Goal: Information Seeking & Learning: Learn about a topic

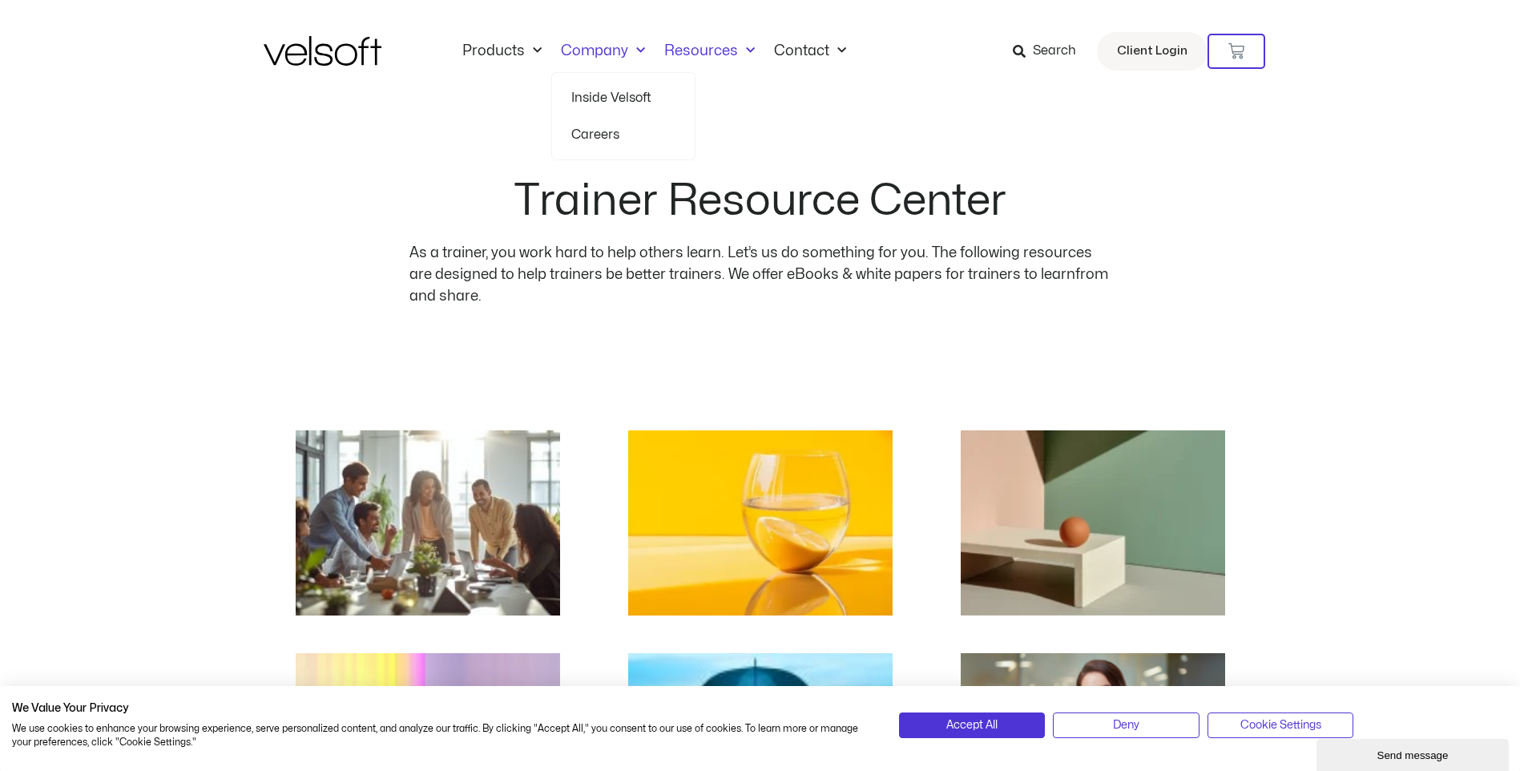
click at [574, 51] on link "Company" at bounding box center [602, 51] width 103 height 18
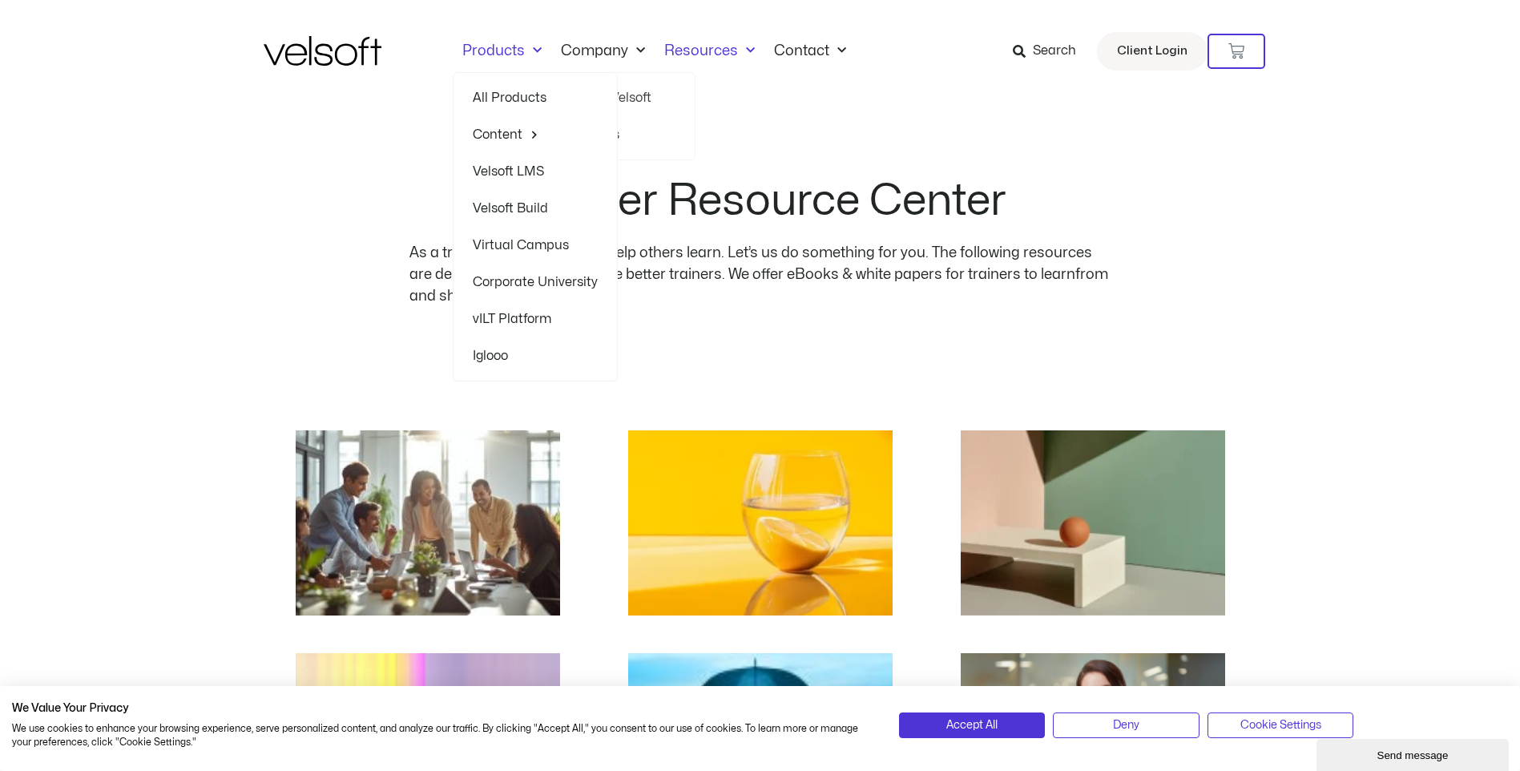
click at [509, 54] on link "Products" at bounding box center [502, 51] width 99 height 18
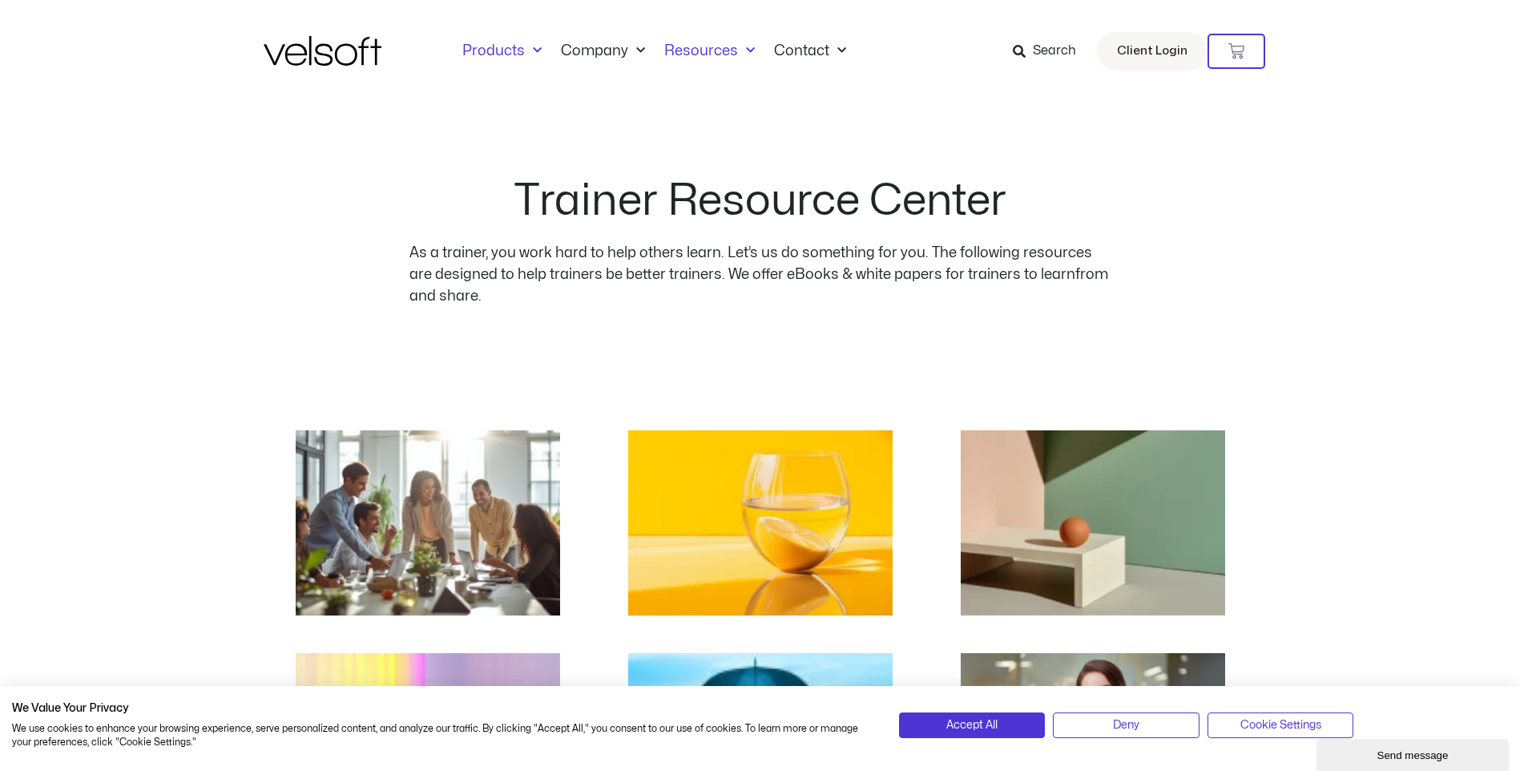
click at [508, 54] on link "Products" at bounding box center [502, 51] width 99 height 18
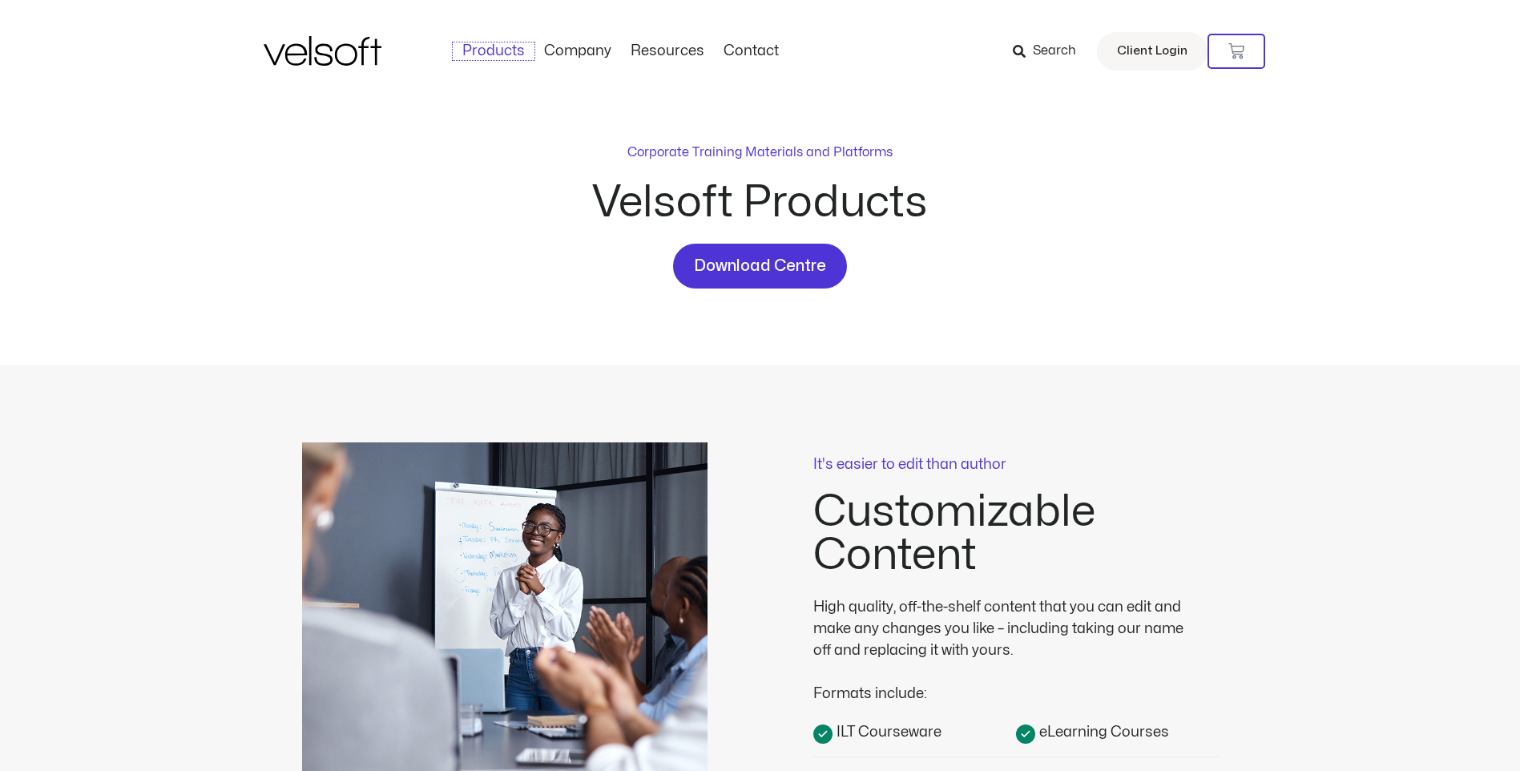
click at [508, 54] on link "Products" at bounding box center [494, 51] width 82 height 18
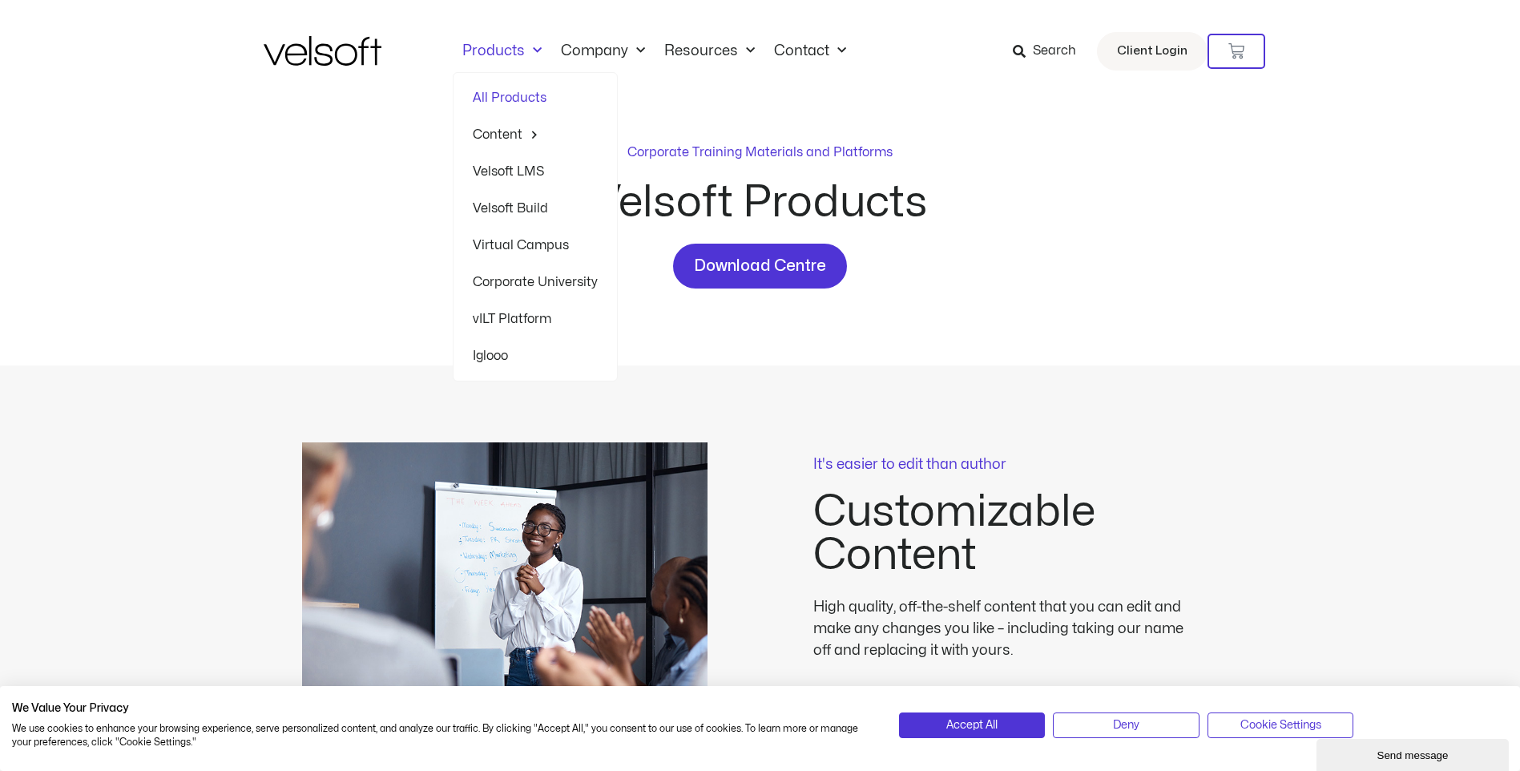
click at [523, 208] on link "Velsoft Build" at bounding box center [535, 208] width 125 height 37
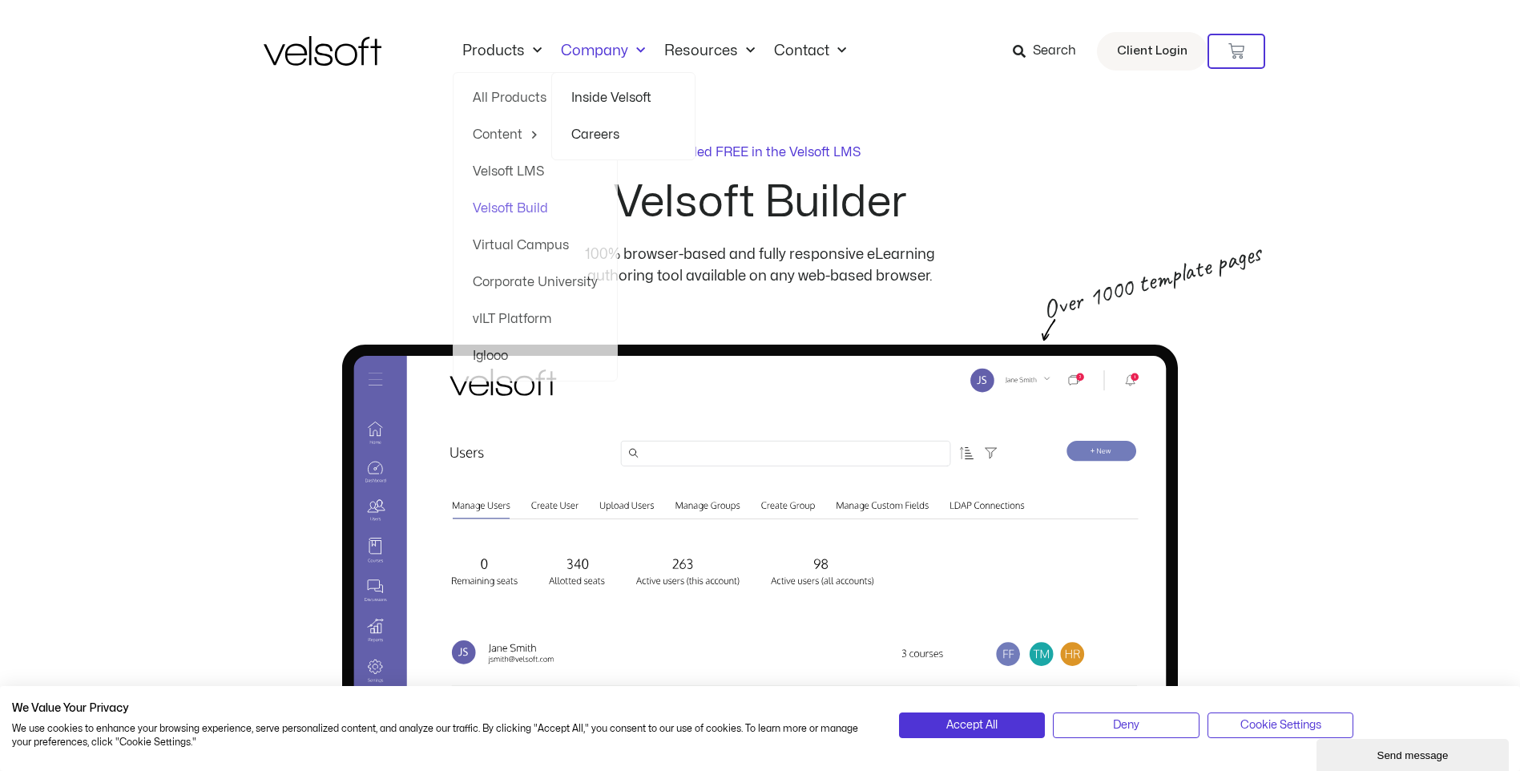
click at [602, 46] on link "Company" at bounding box center [602, 51] width 103 height 18
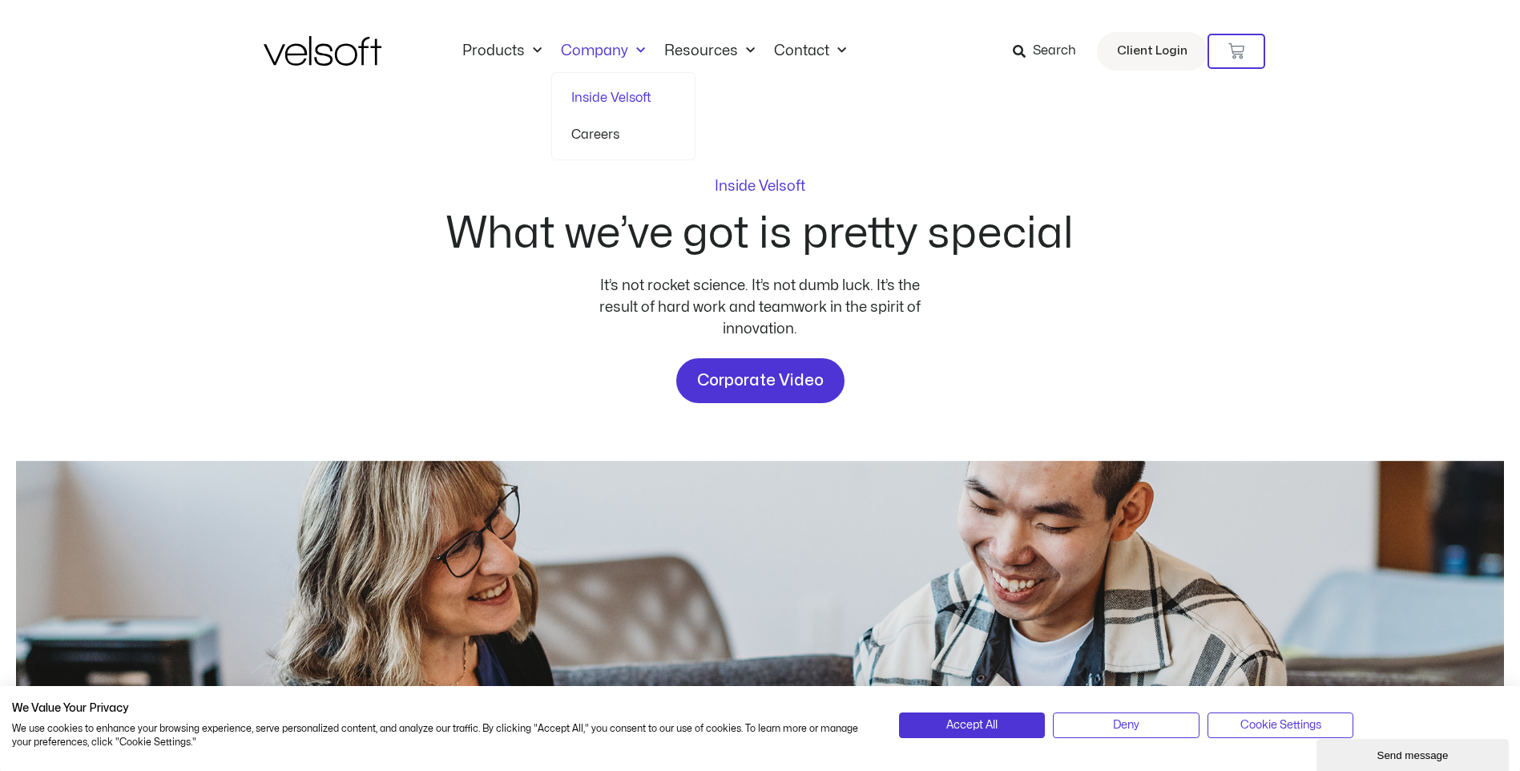
click at [598, 135] on link "Careers" at bounding box center [623, 134] width 104 height 37
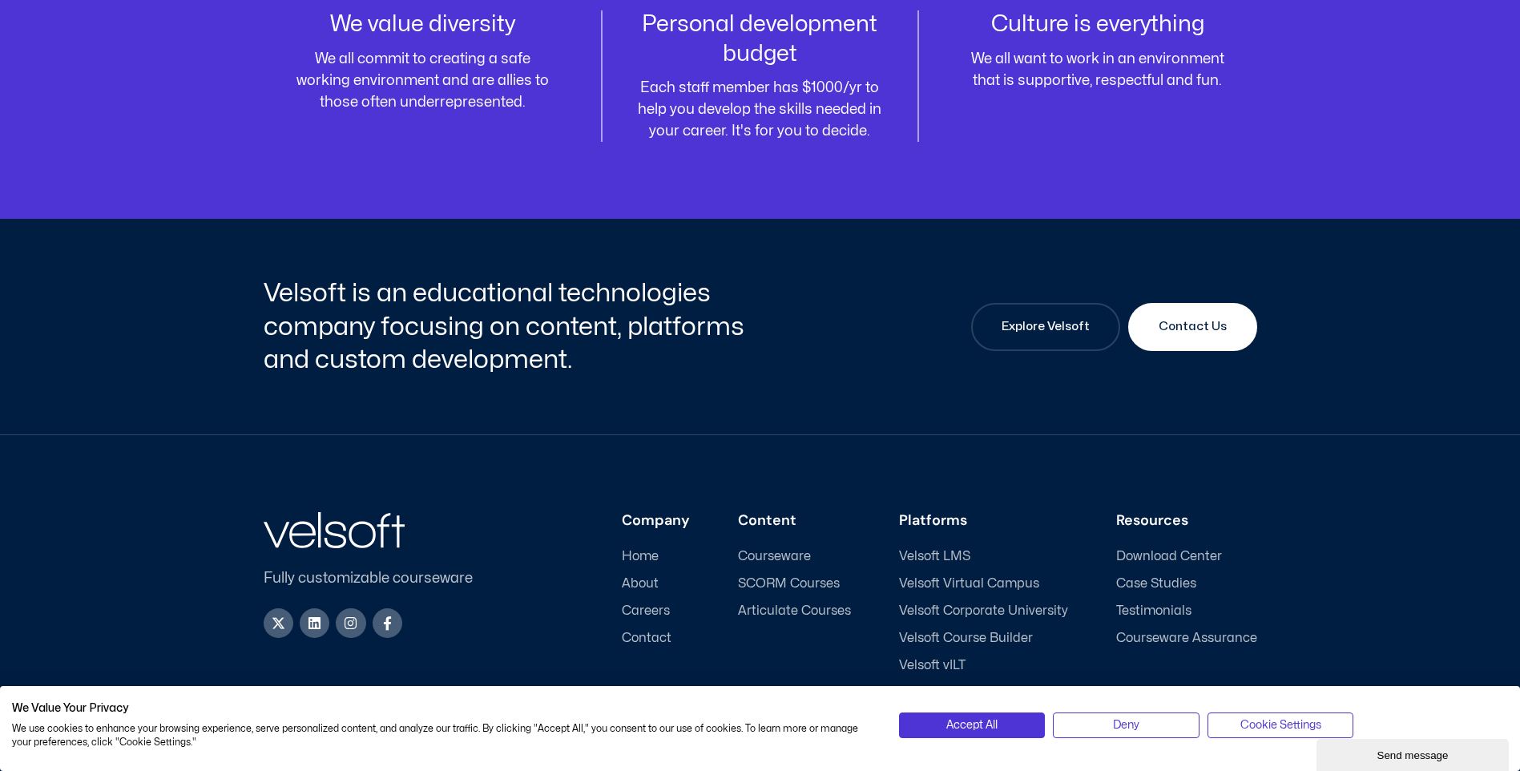
scroll to position [1957, 0]
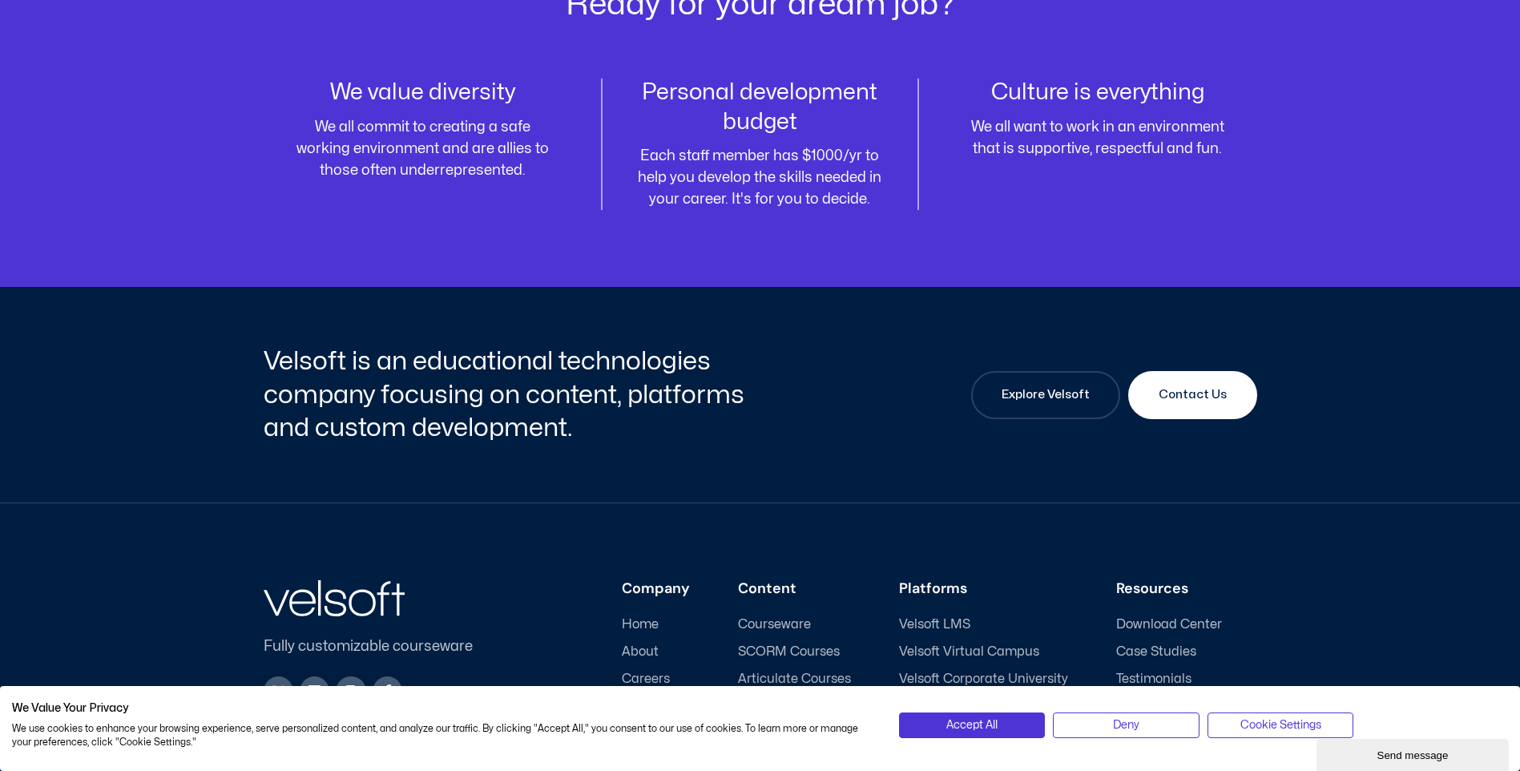
click at [769, 618] on span "Courseware" at bounding box center [774, 624] width 73 height 15
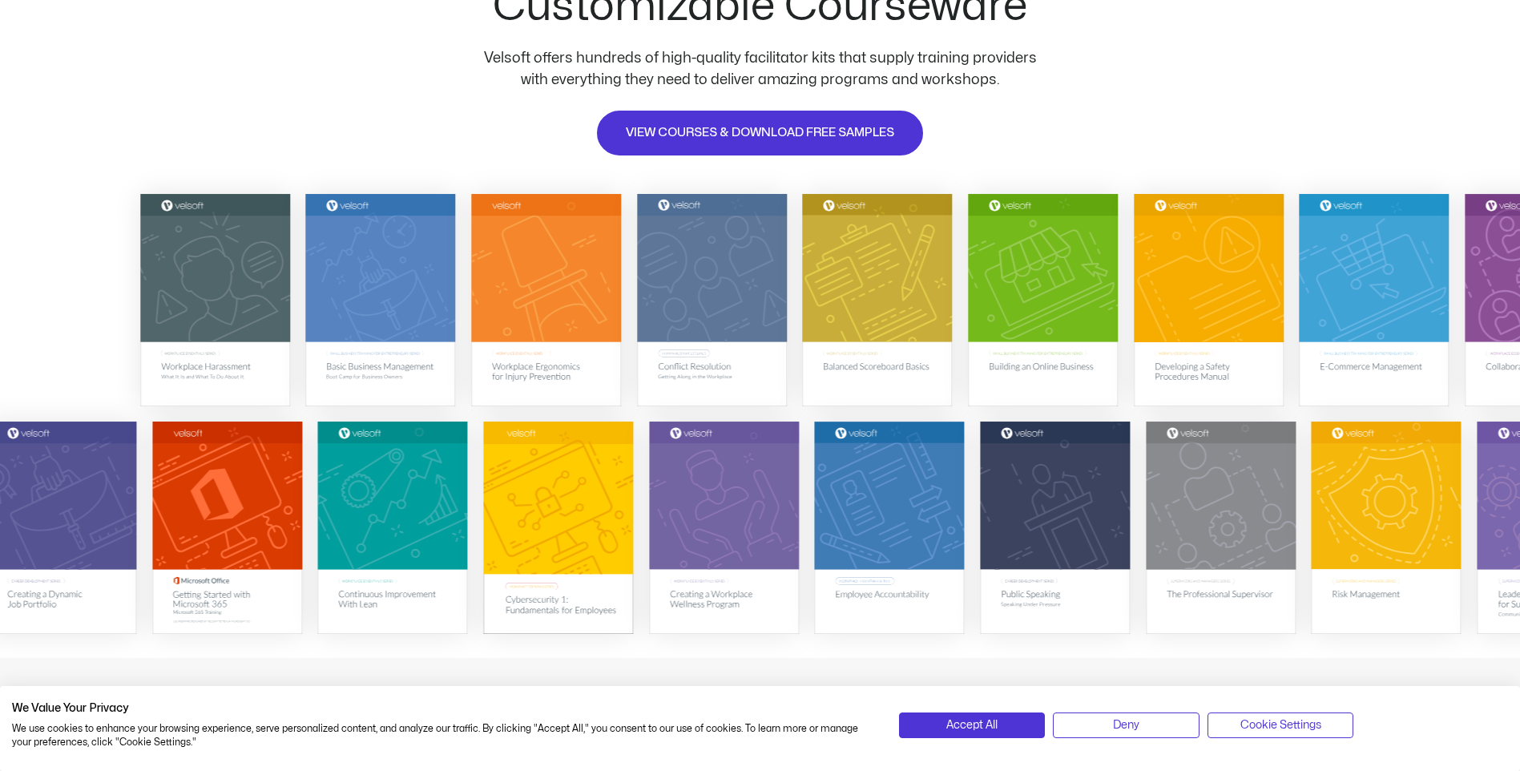
scroll to position [240, 0]
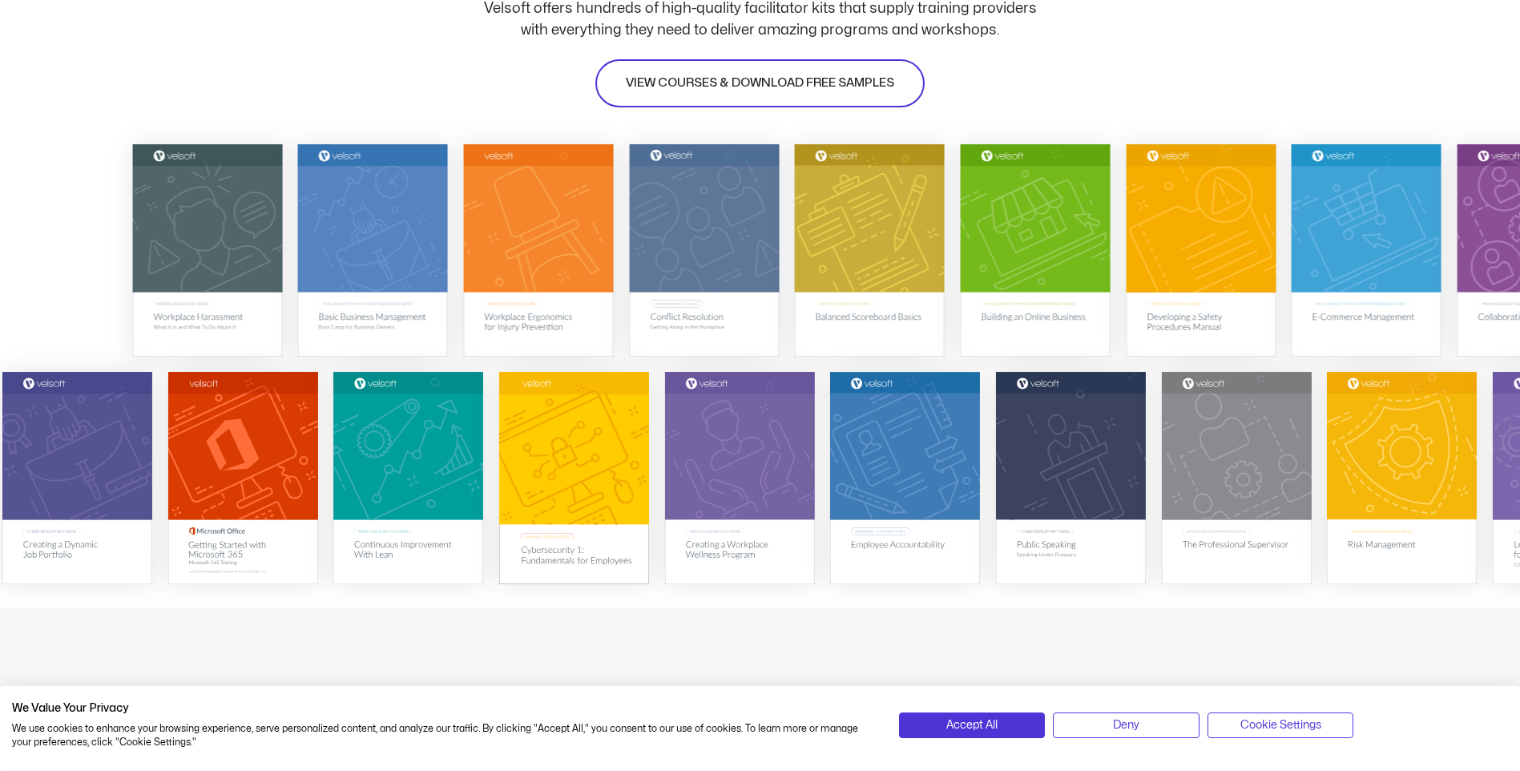
click at [719, 73] on link "VIEW COURSES & DOWNLOAD FREE SAMPLES" at bounding box center [759, 83] width 329 height 48
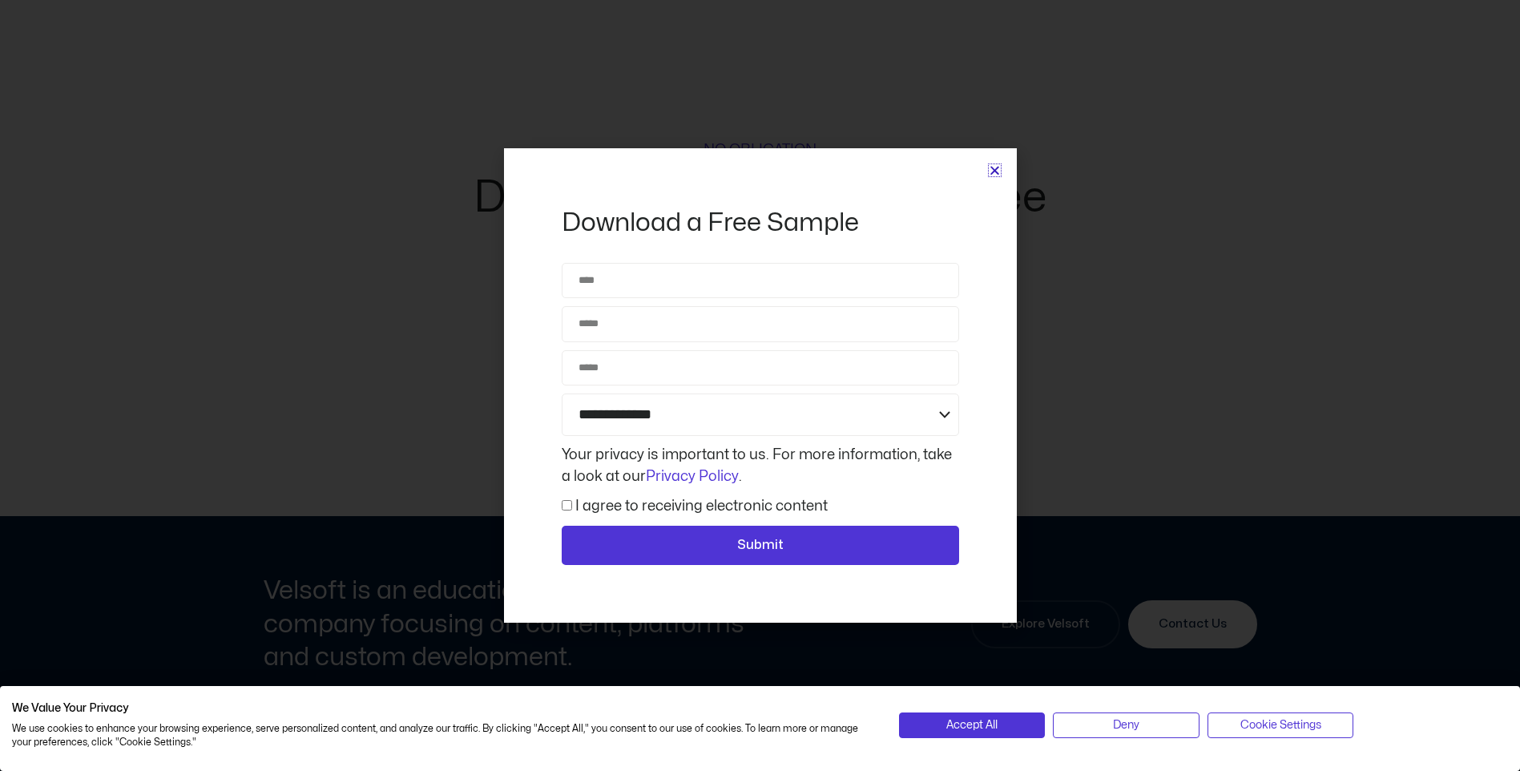
scroll to position [7178, 0]
click at [785, 532] on button "Submit" at bounding box center [760, 546] width 397 height 40
click at [998, 170] on icon "Close" at bounding box center [995, 170] width 12 height 12
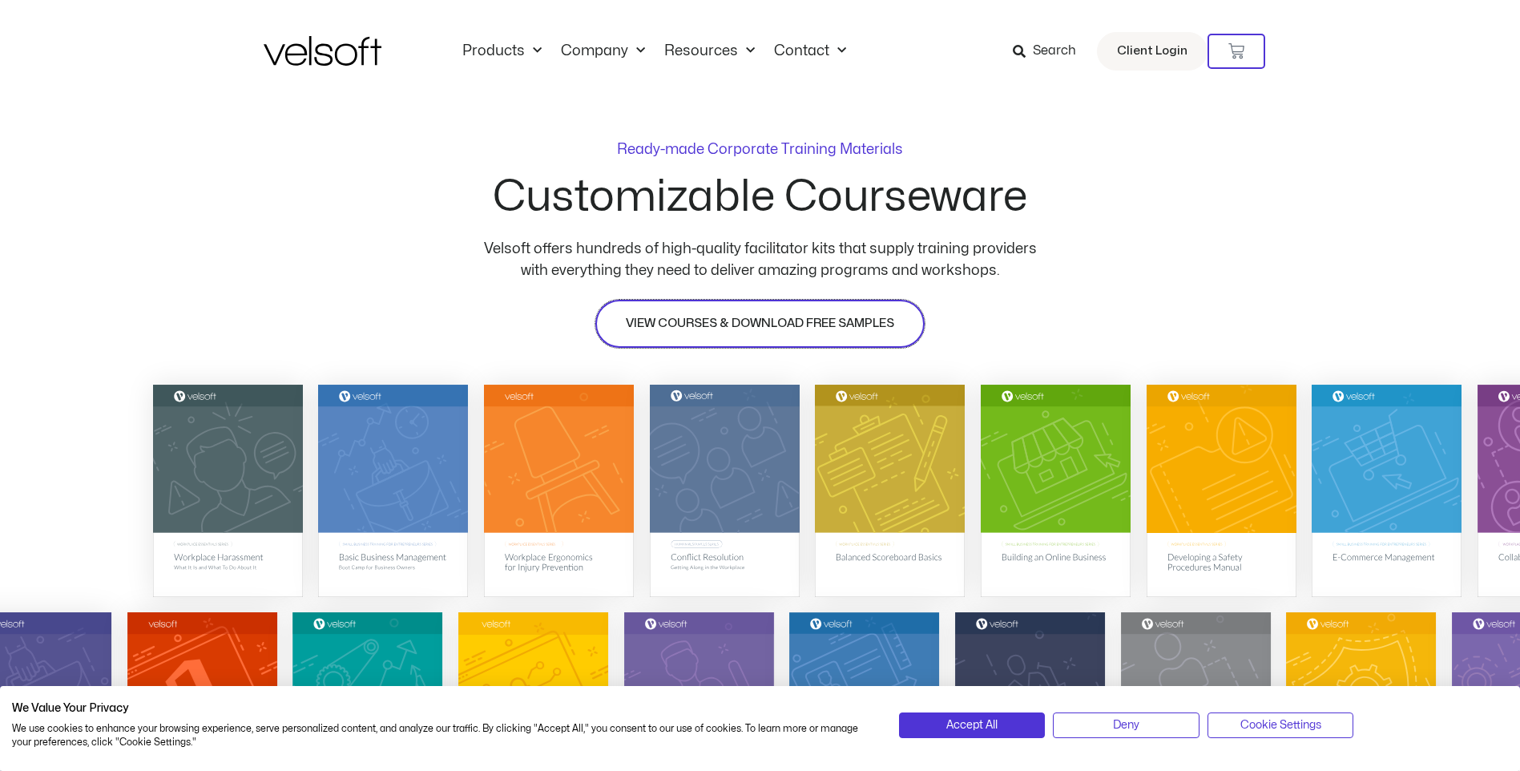
scroll to position [240, 0]
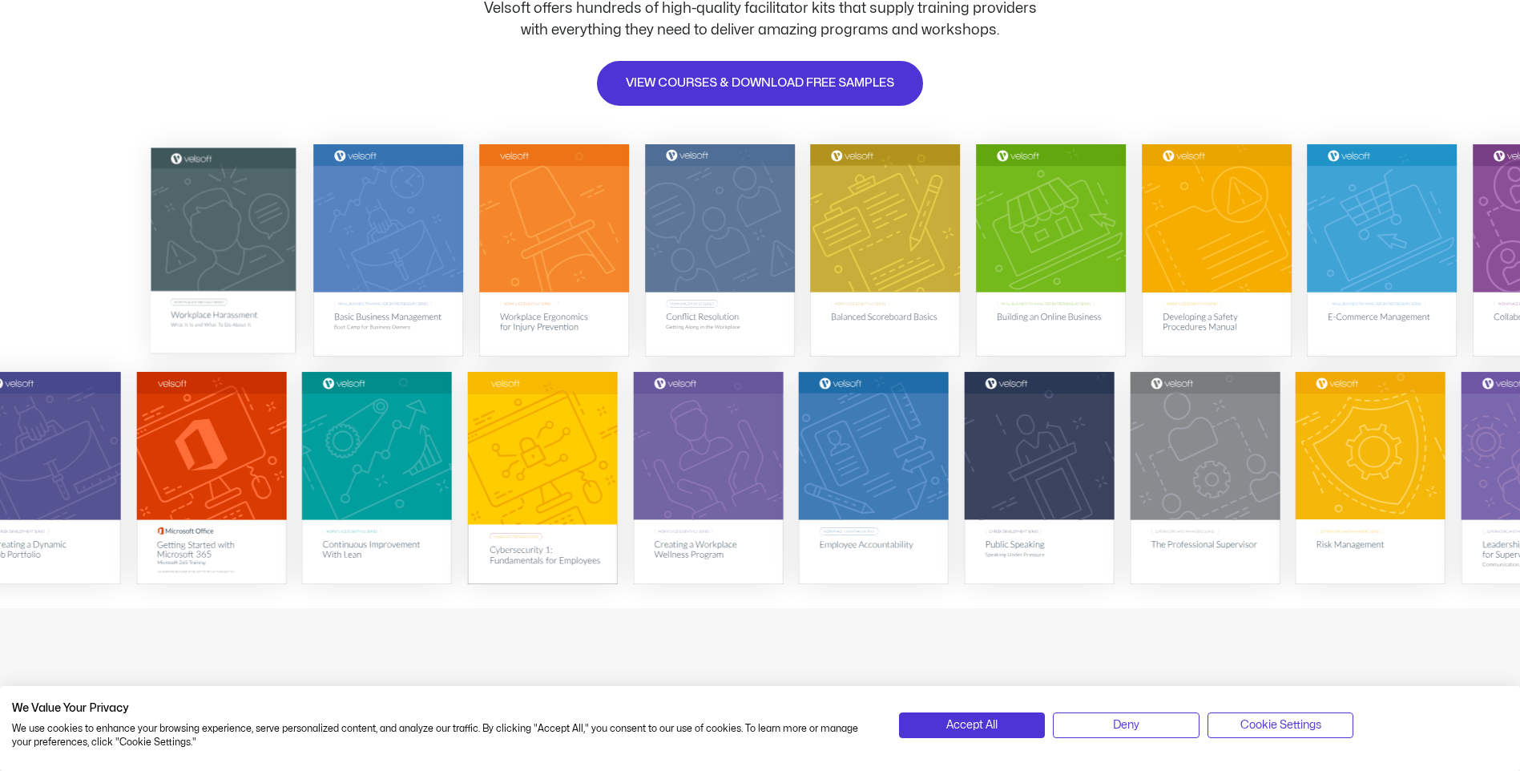
click at [201, 317] on img at bounding box center [223, 250] width 145 height 206
